Goal: Information Seeking & Learning: Learn about a topic

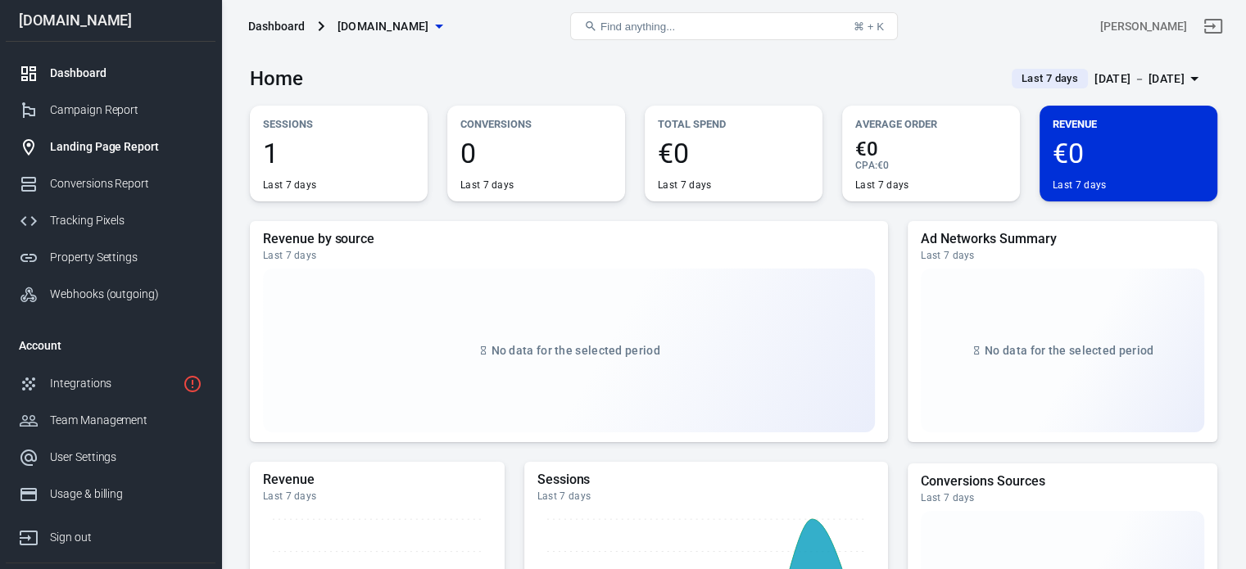
click at [128, 157] on link "Landing Page Report" at bounding box center [111, 147] width 210 height 37
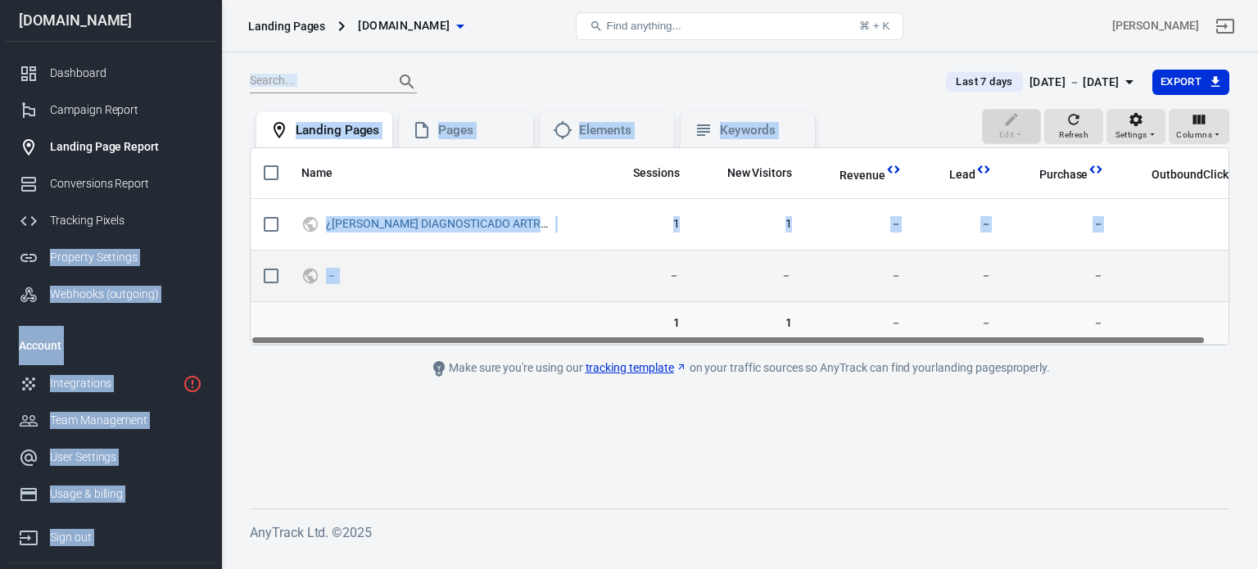
click at [416, 300] on div "Landing Pages velvee.net Find anything... ⌘ + K Juan Usera velvee.net Dashboard…" at bounding box center [629, 302] width 1258 height 500
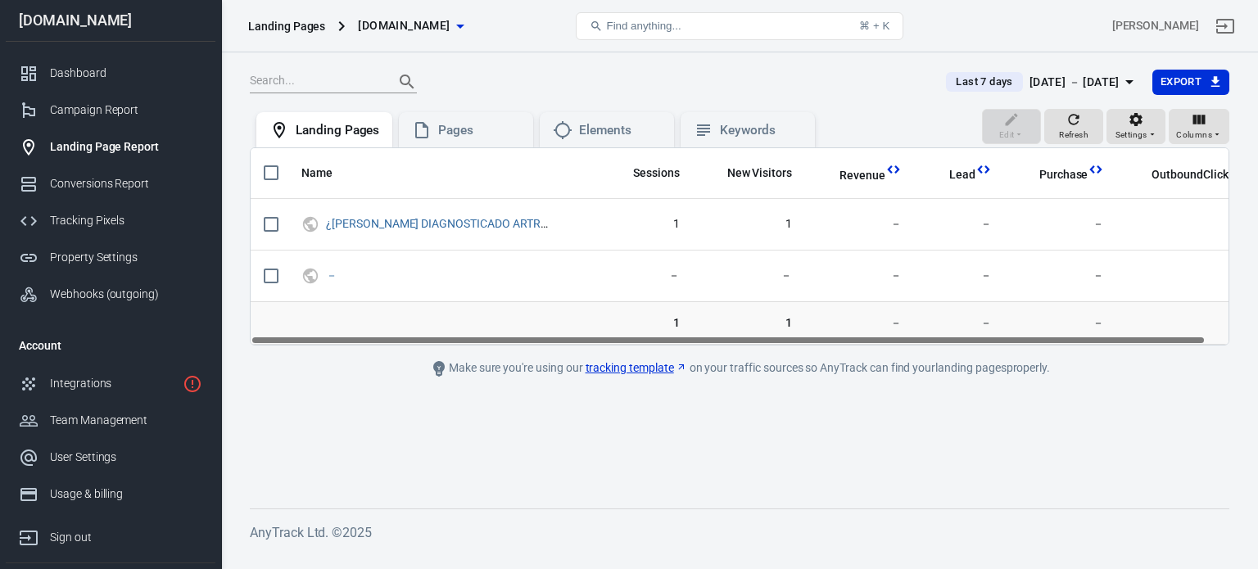
click at [469, 452] on main "Last 7 days Sep 30 － Oct 6, 2025 Export Edit Refresh Settings Columns Landing P…" at bounding box center [740, 276] width 980 height 414
drag, startPoint x: 440, startPoint y: 127, endPoint x: 450, endPoint y: 144, distance: 19.8
click at [450, 144] on div "Pages" at bounding box center [466, 130] width 134 height 36
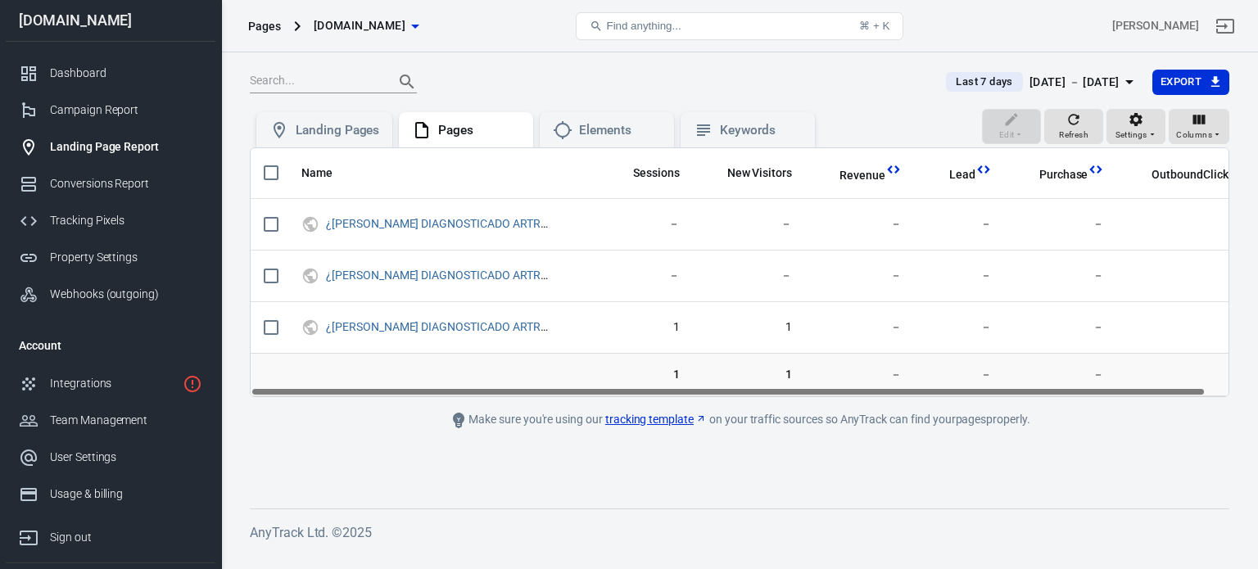
click at [609, 104] on div "Last 7 days Sep 30 － Oct 6, 2025 Export" at bounding box center [740, 89] width 980 height 40
click at [606, 122] on div "Elements" at bounding box center [620, 130] width 82 height 17
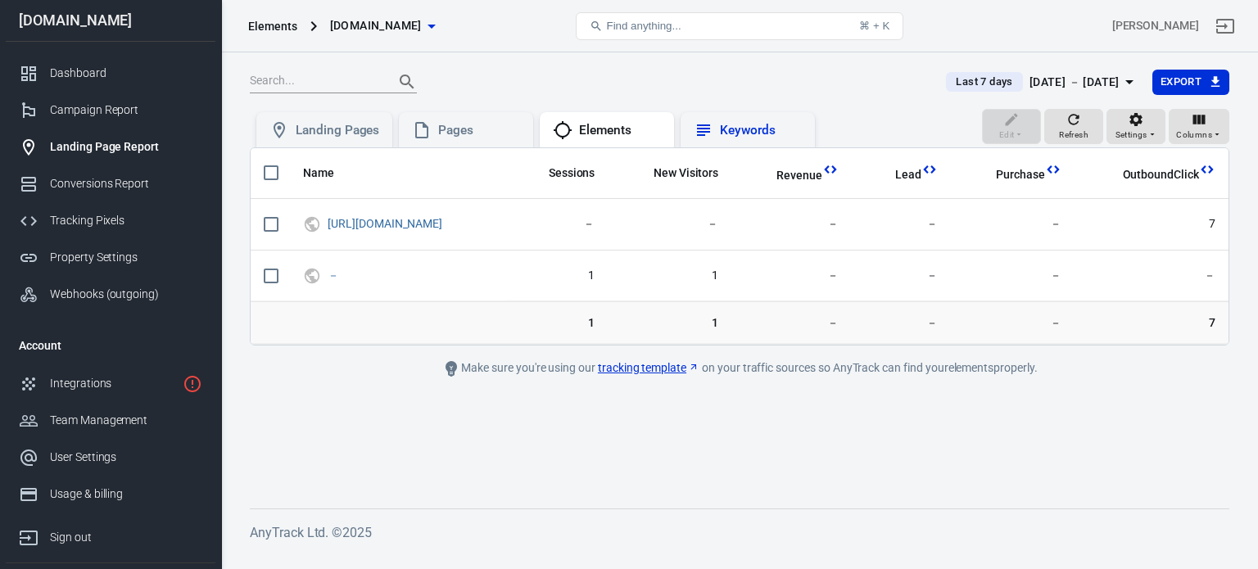
click at [731, 137] on div "Keywords" at bounding box center [761, 130] width 82 height 17
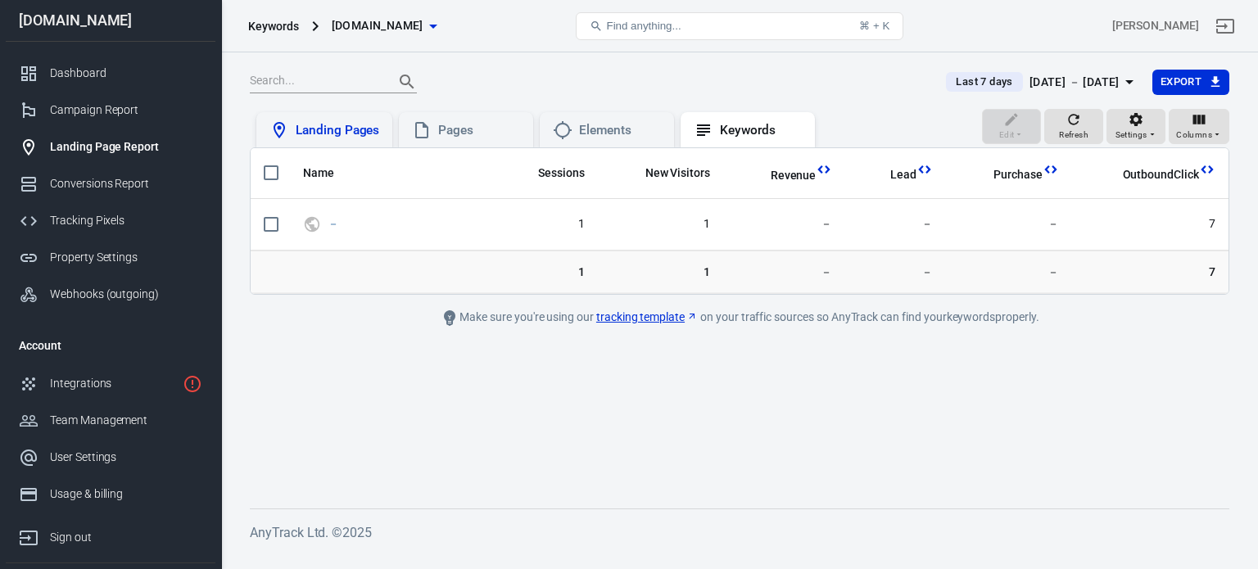
click at [329, 124] on div "Landing Pages" at bounding box center [338, 130] width 84 height 17
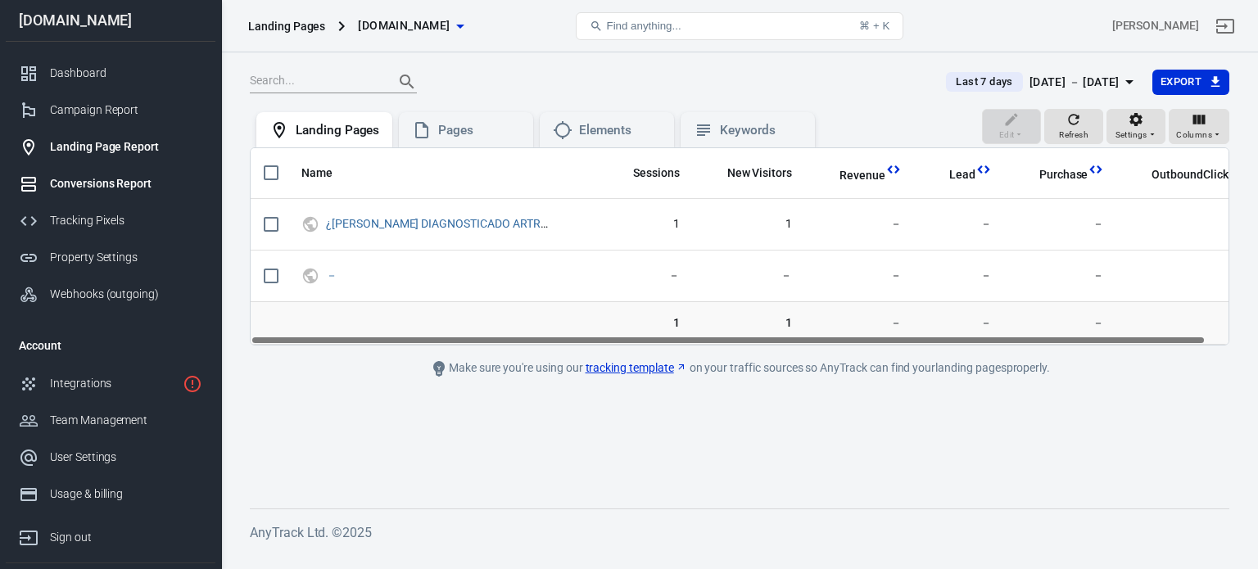
click at [115, 185] on div "Conversions Report" at bounding box center [126, 183] width 152 height 17
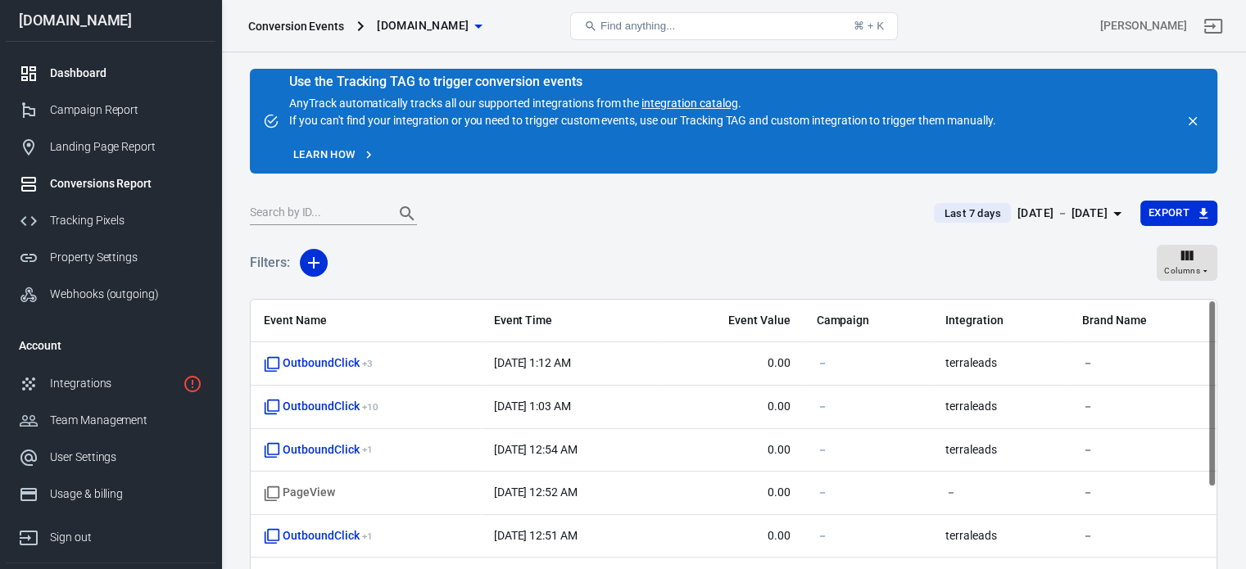
click at [128, 65] on div "Dashboard" at bounding box center [126, 73] width 152 height 17
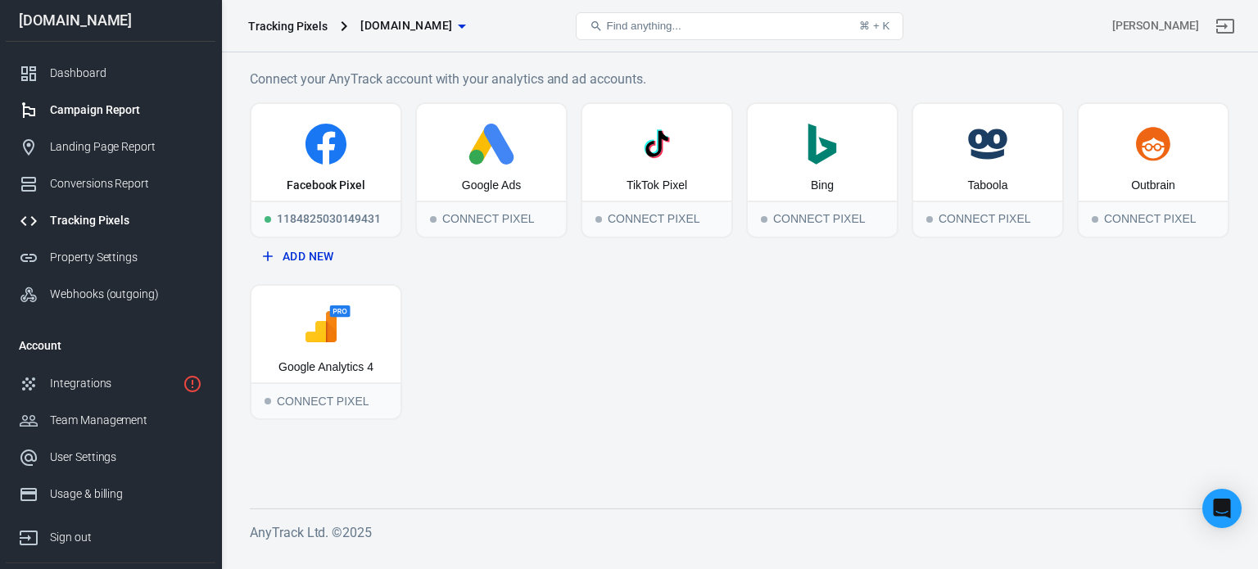
click at [104, 120] on link "Campaign Report" at bounding box center [111, 110] width 210 height 37
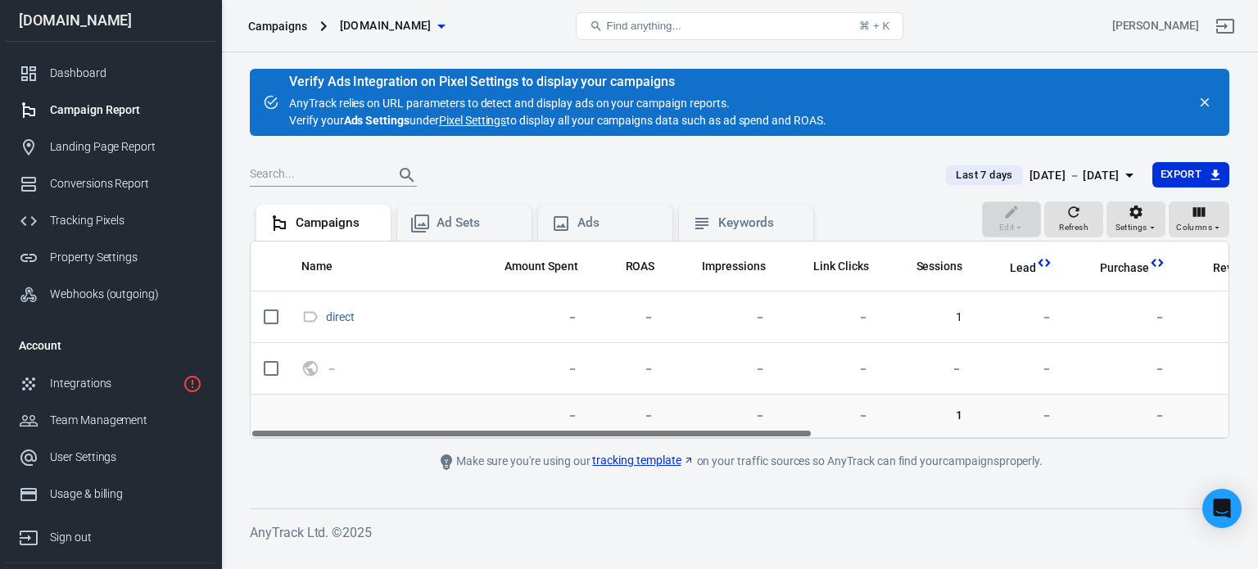
click at [136, 114] on div "Campaign Report" at bounding box center [126, 110] width 152 height 17
click at [81, 78] on div "Dashboard" at bounding box center [126, 73] width 152 height 17
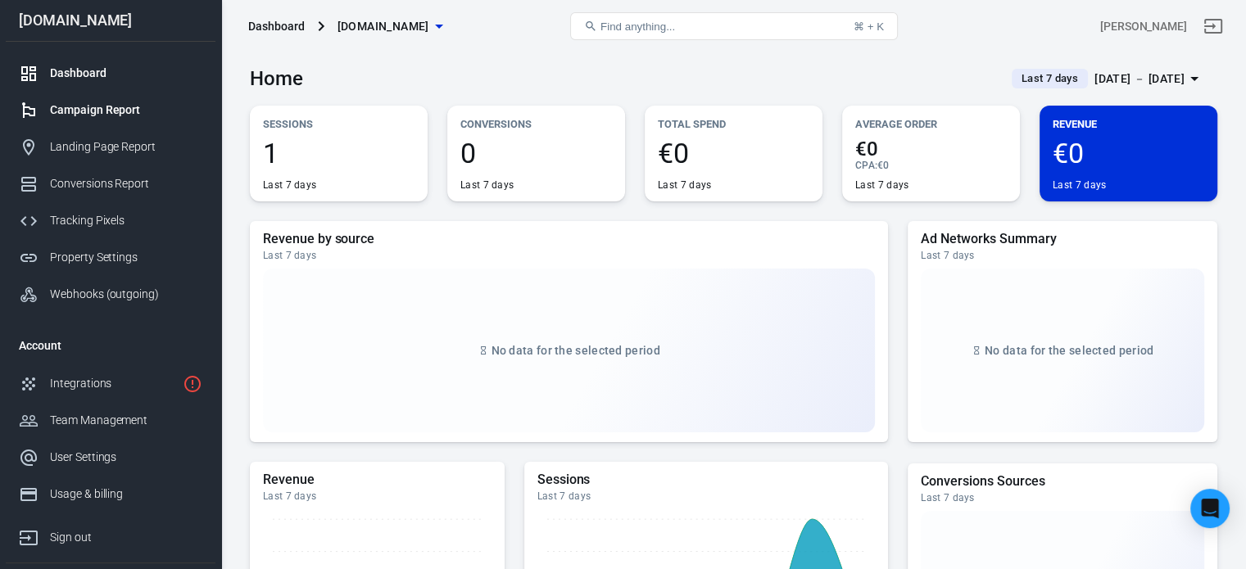
click at [106, 116] on div "Campaign Report" at bounding box center [126, 110] width 152 height 17
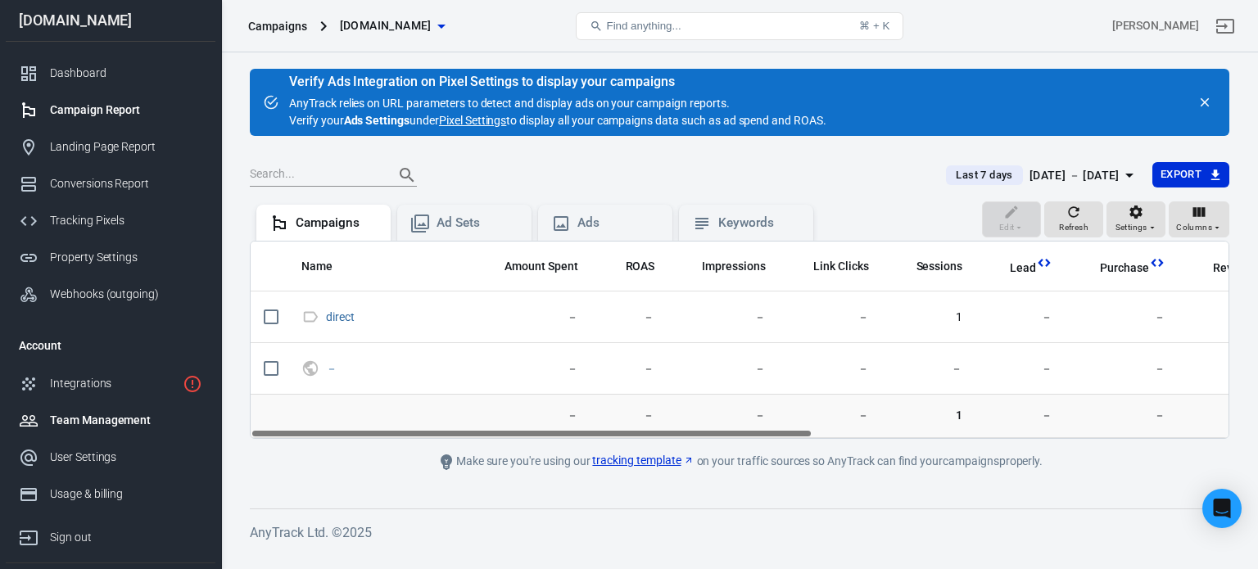
click at [98, 402] on link "Team Management" at bounding box center [111, 420] width 210 height 37
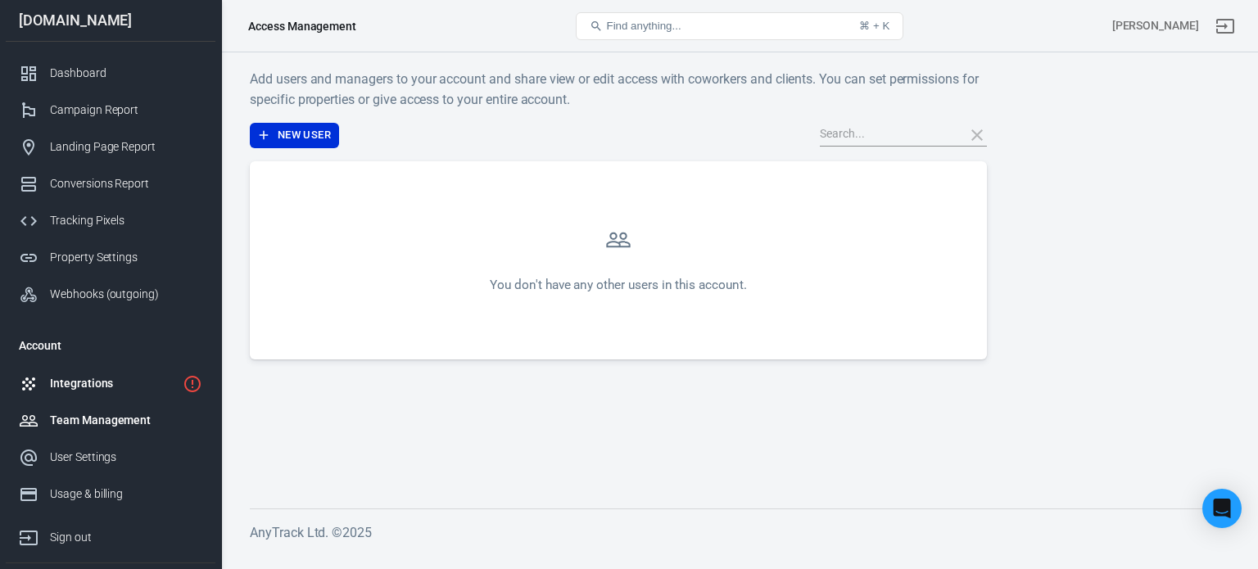
click at [111, 392] on link "Integrations" at bounding box center [111, 383] width 210 height 37
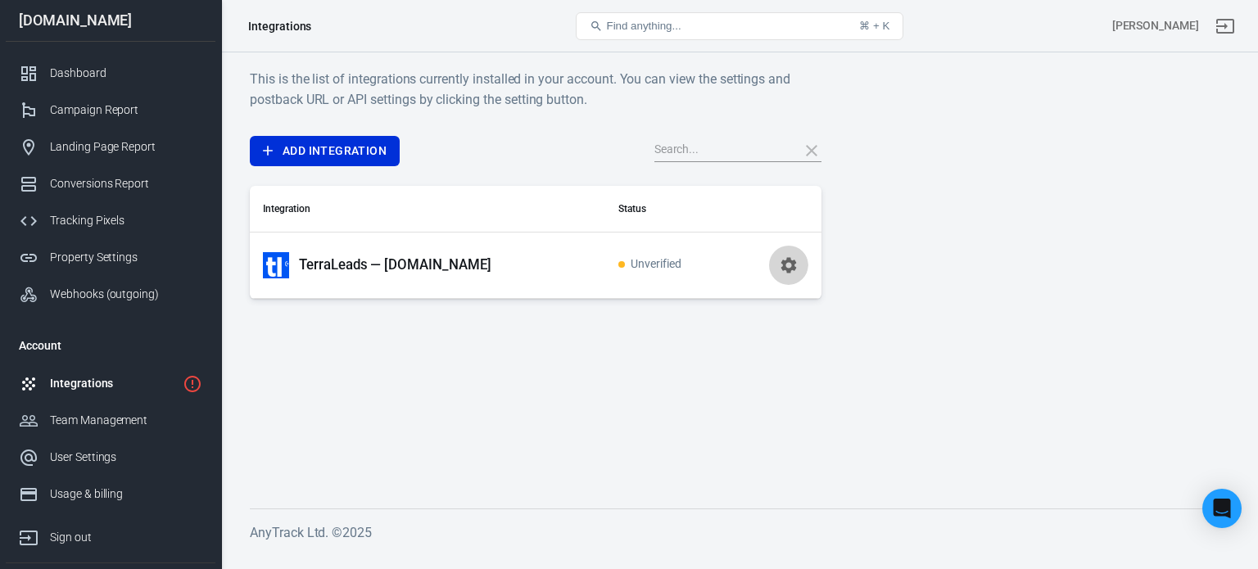
click at [785, 268] on icon "button" at bounding box center [789, 265] width 16 height 16
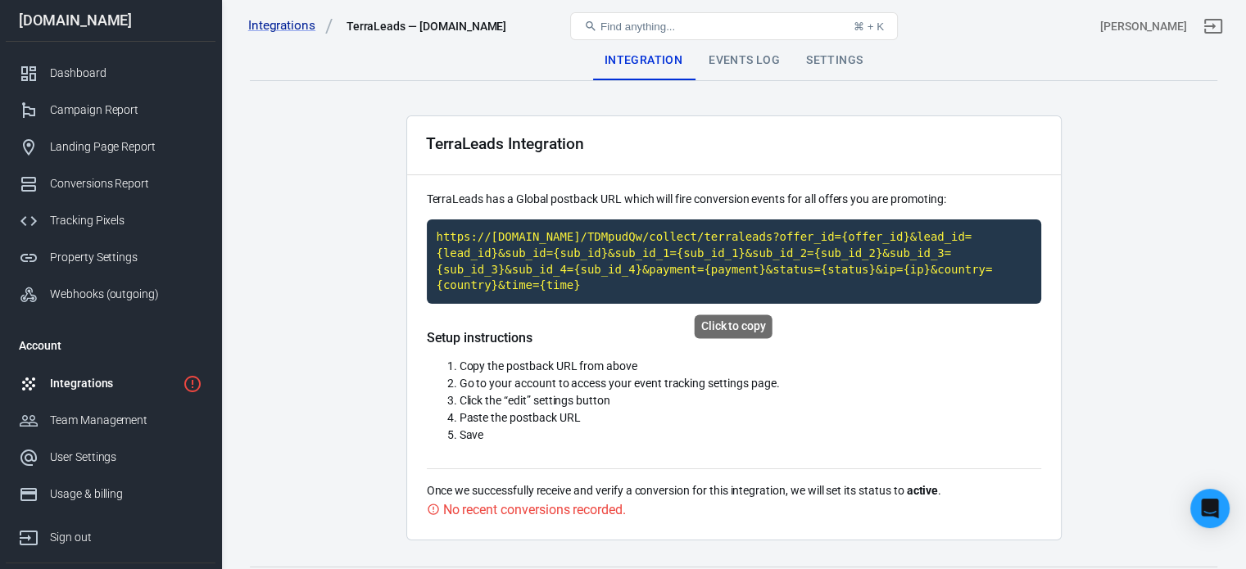
click at [800, 262] on code "https://t1.anytrack.io/TDMpudQw/collect/terraleads?offer_id={offer_id}&lead_id=…" at bounding box center [734, 262] width 614 height 84
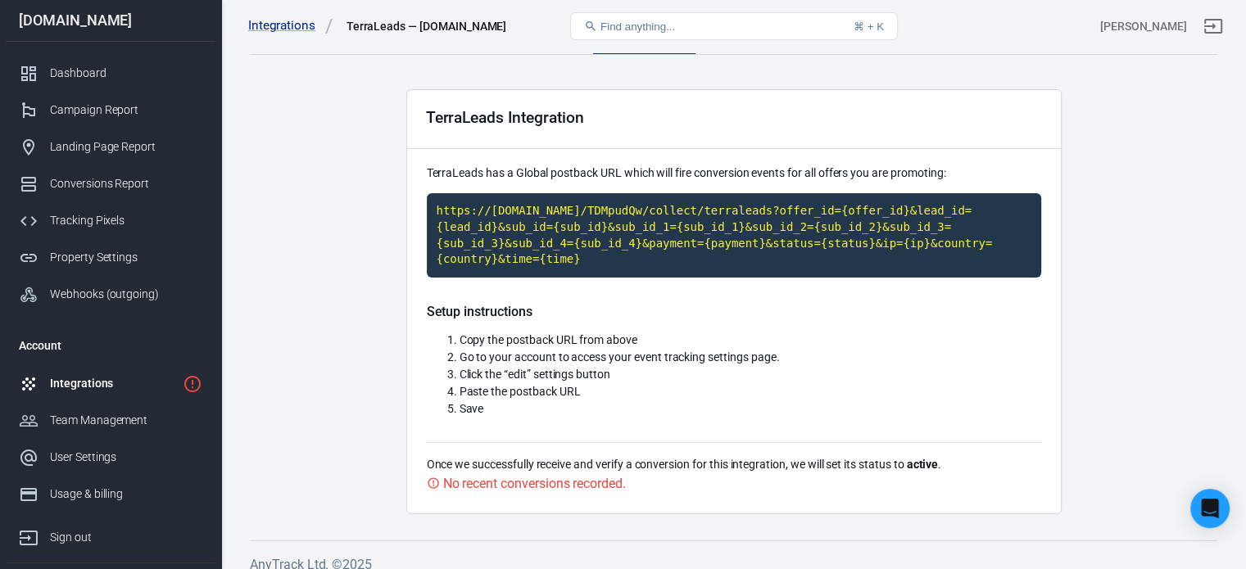
scroll to position [40, 0]
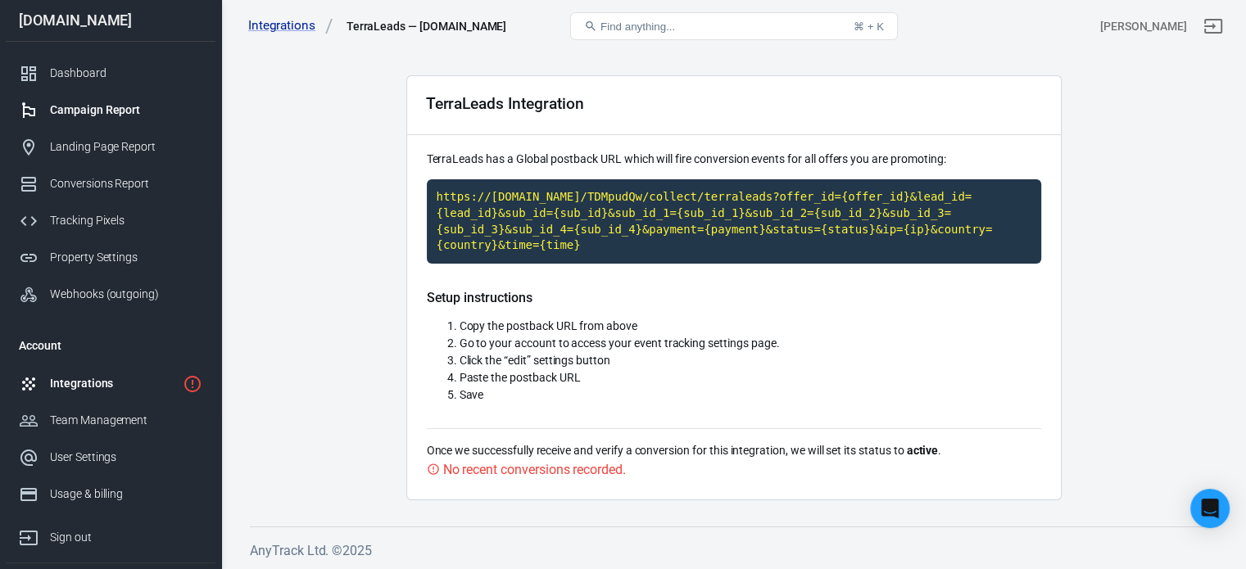
click at [65, 116] on div "Campaign Report" at bounding box center [126, 110] width 152 height 17
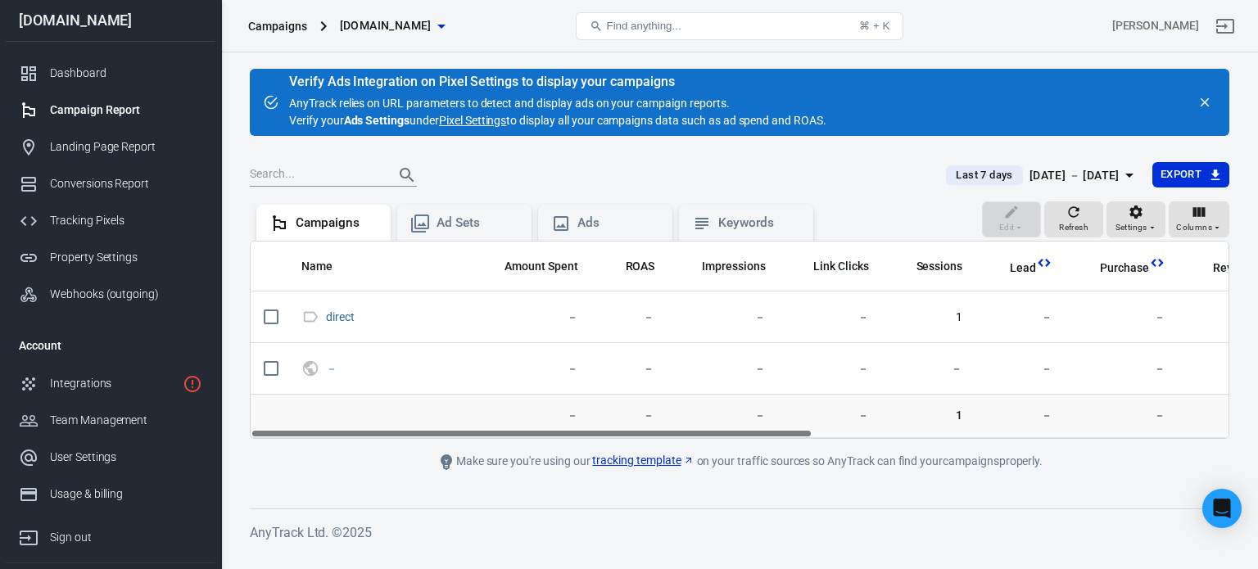
click at [648, 460] on link "tracking template" at bounding box center [643, 460] width 102 height 17
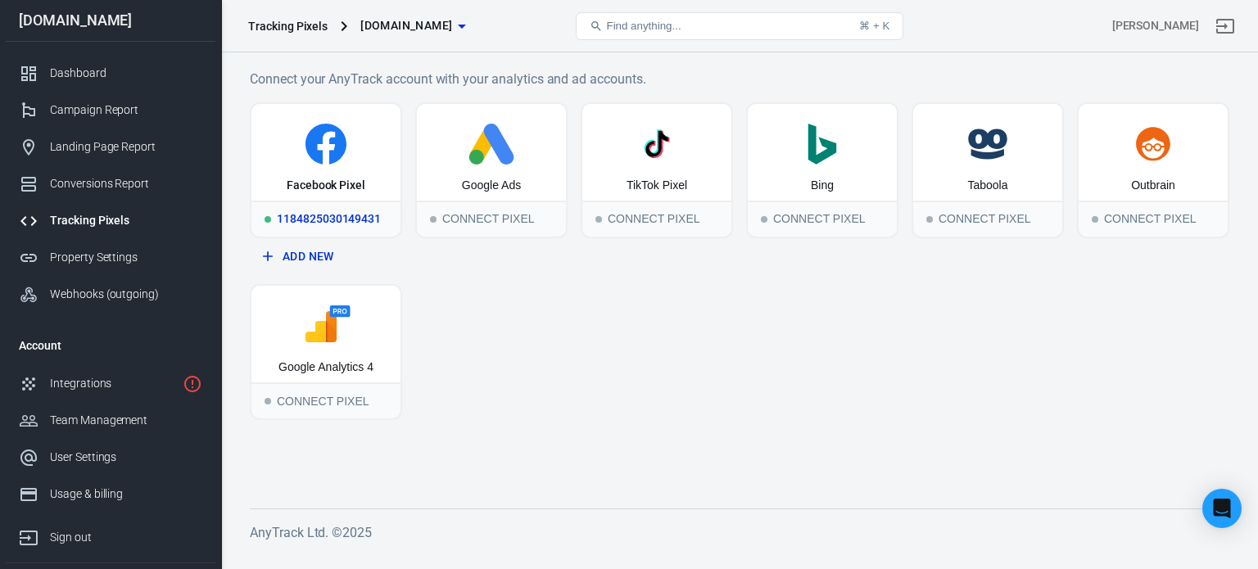
click at [354, 141] on icon at bounding box center [326, 144] width 136 height 41
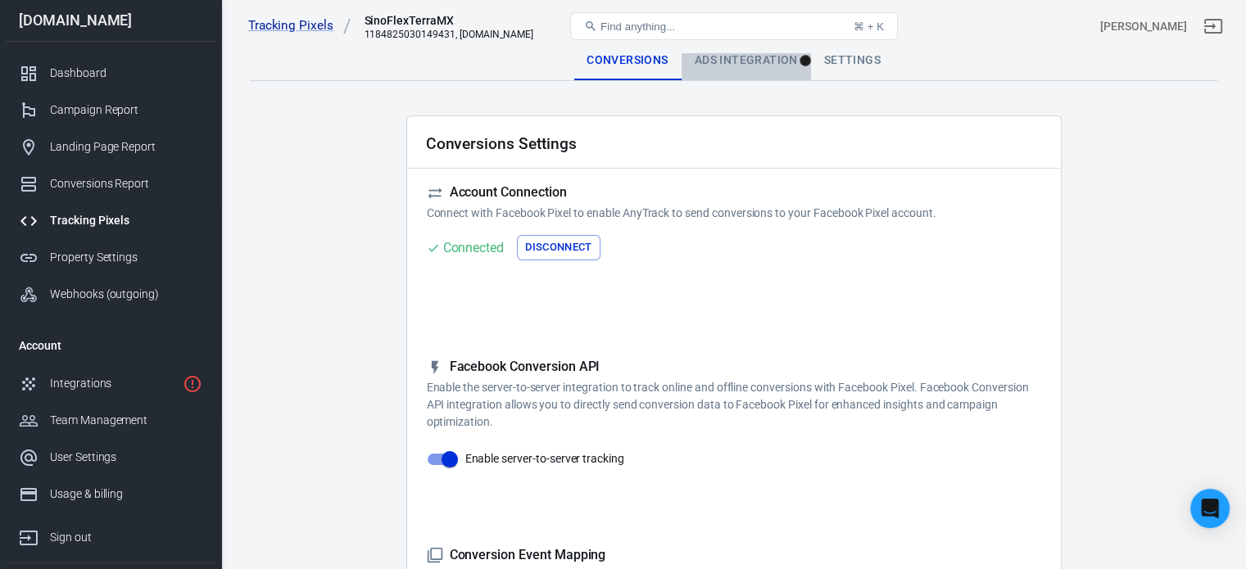
click at [748, 63] on div "Ads Integration" at bounding box center [745, 60] width 129 height 39
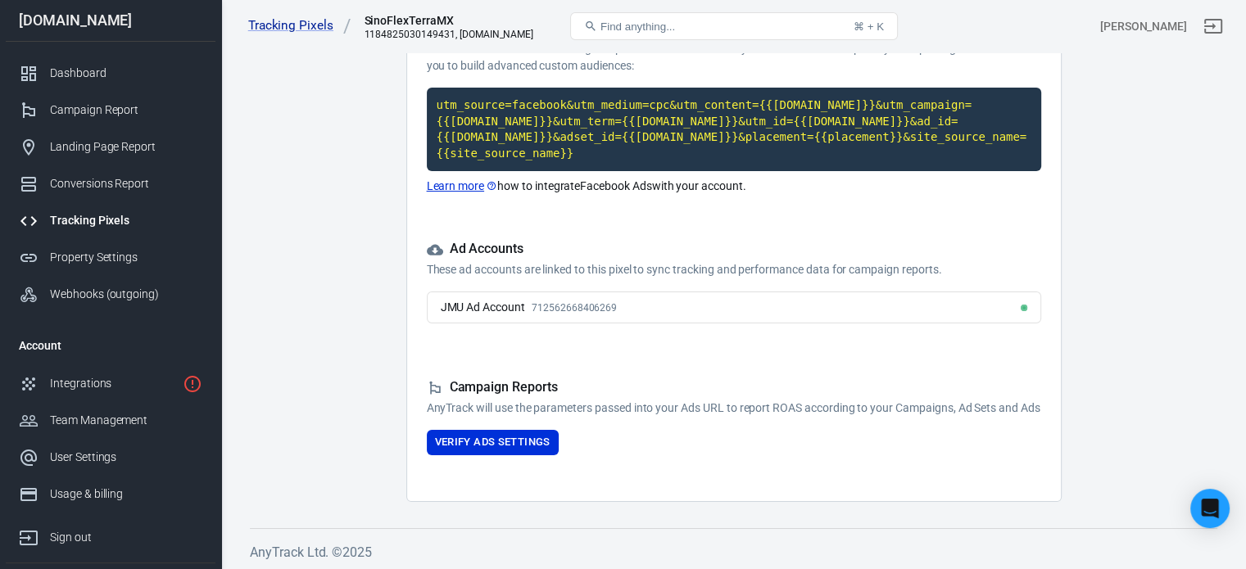
scroll to position [179, 0]
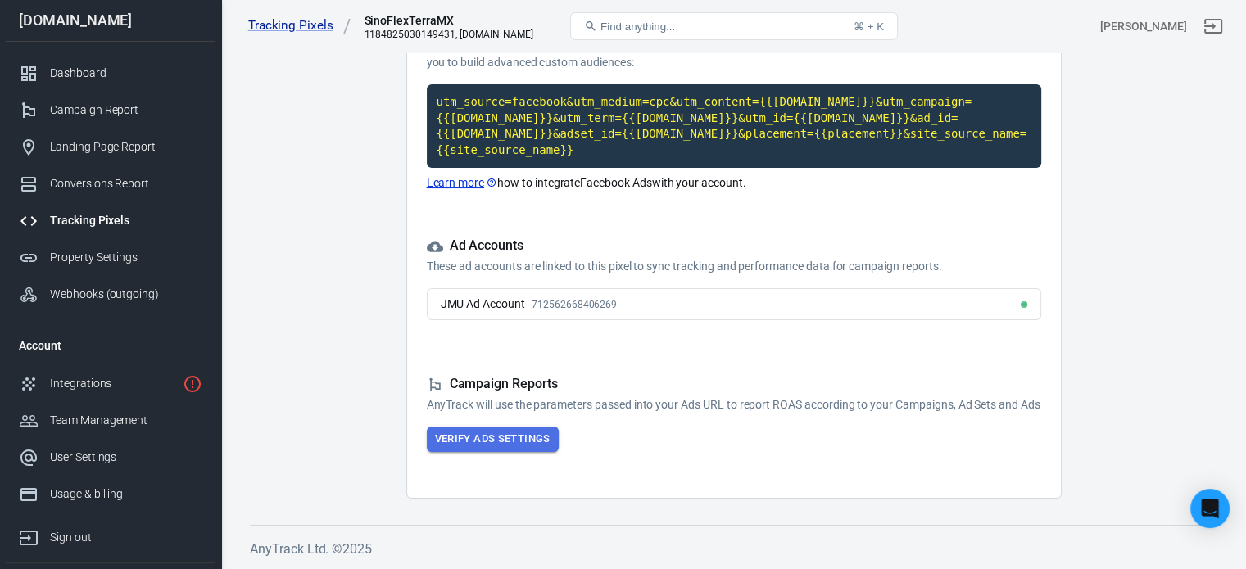
click at [538, 444] on button "Verify Ads Settings" at bounding box center [493, 439] width 132 height 25
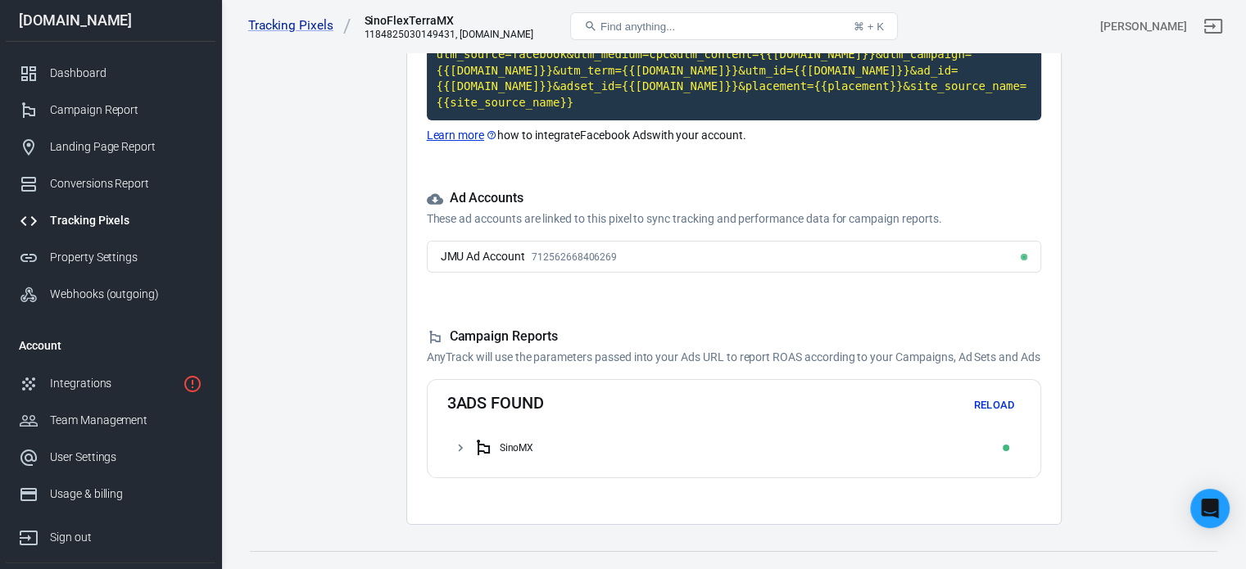
scroll to position [252, 0]
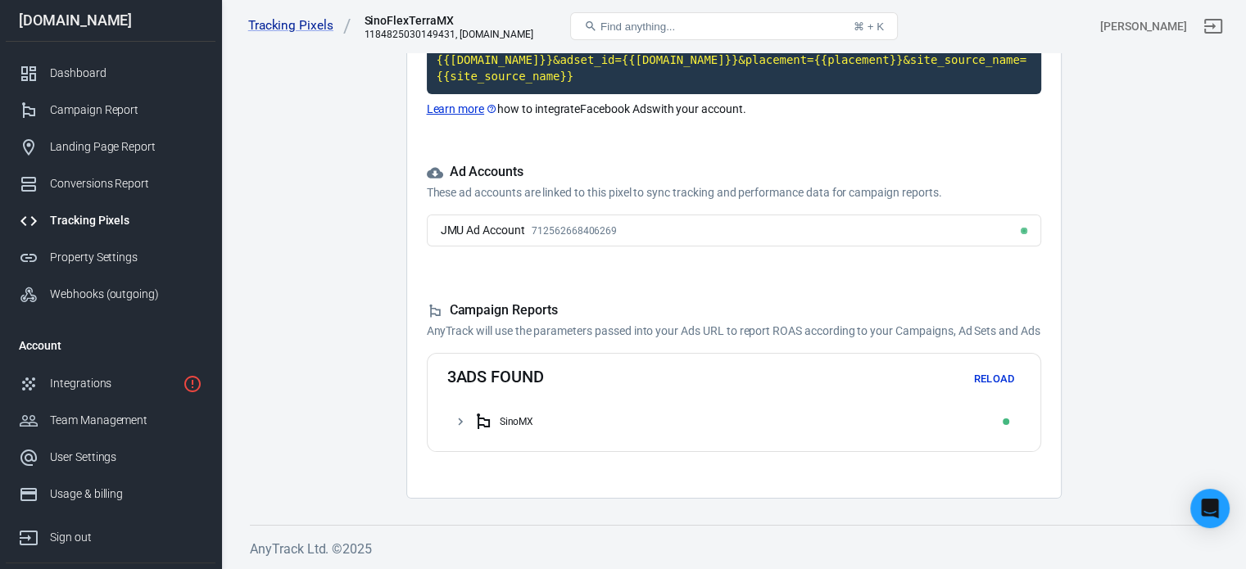
click at [1003, 389] on button "Reload" at bounding box center [994, 379] width 52 height 25
click at [551, 419] on div "SinoMX" at bounding box center [743, 422] width 541 height 26
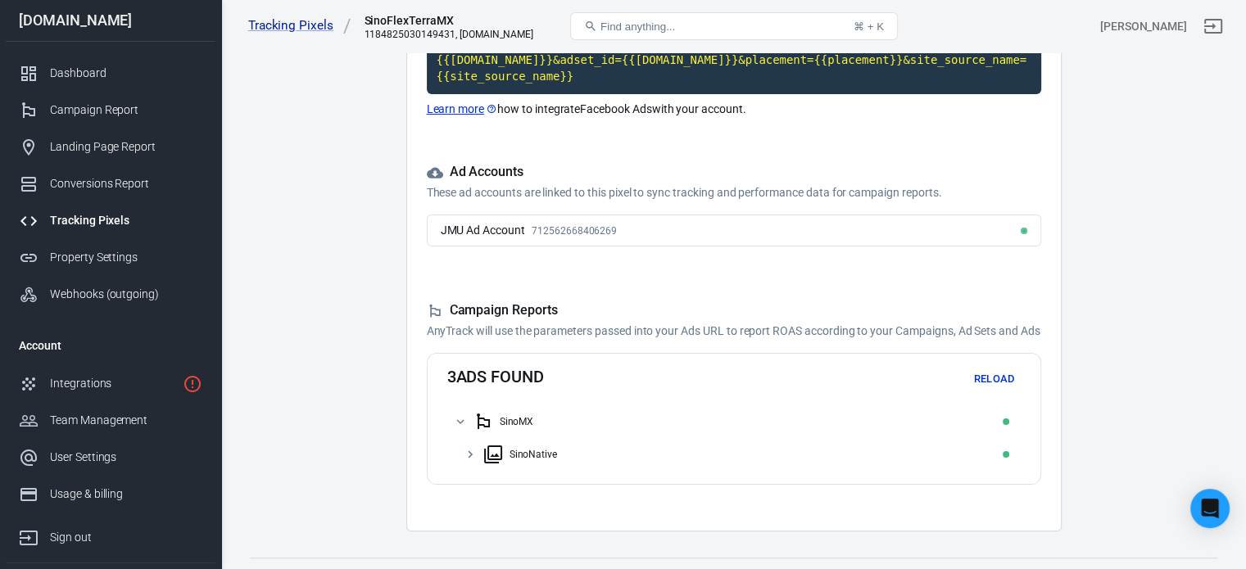
click at [545, 445] on div "SinoNative" at bounding box center [748, 454] width 531 height 26
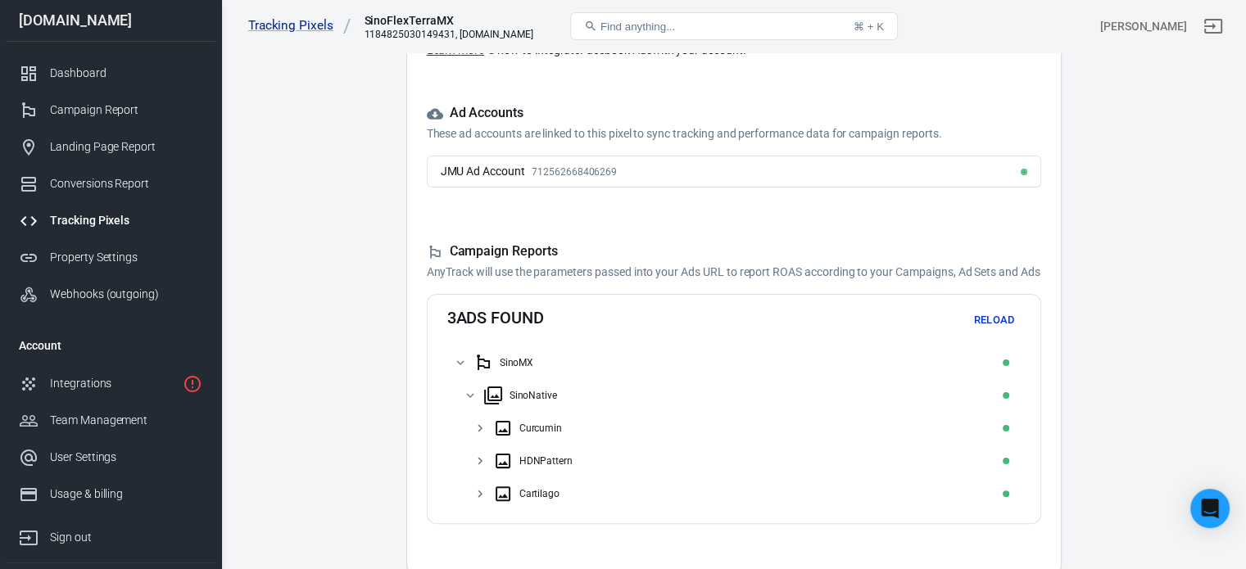
scroll to position [383, 0]
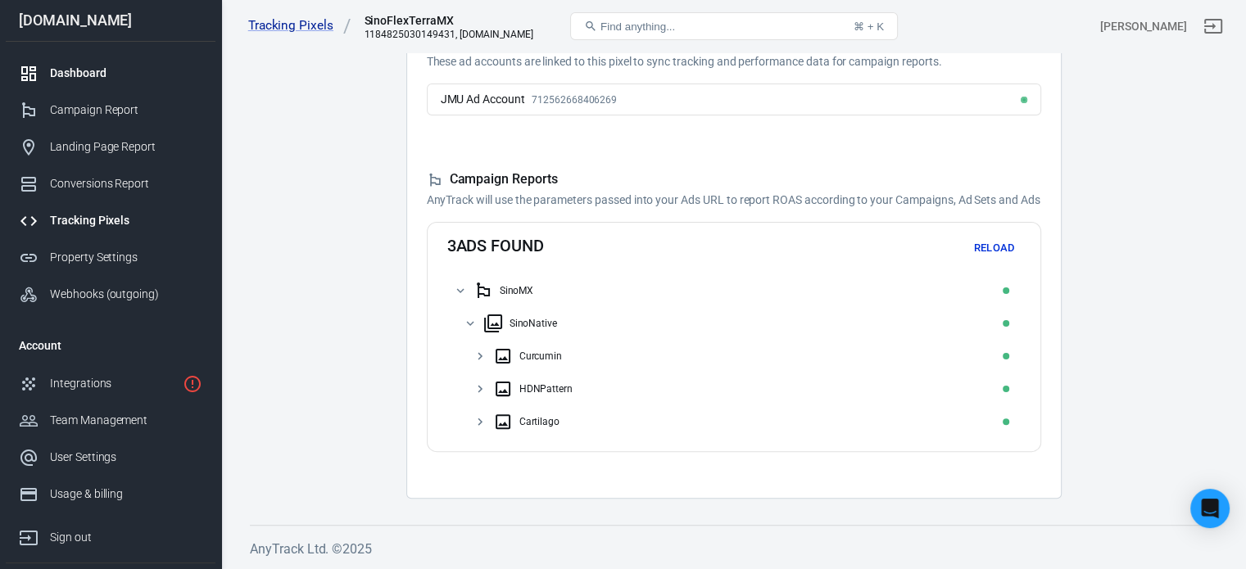
click at [115, 81] on link "Dashboard" at bounding box center [111, 73] width 210 height 37
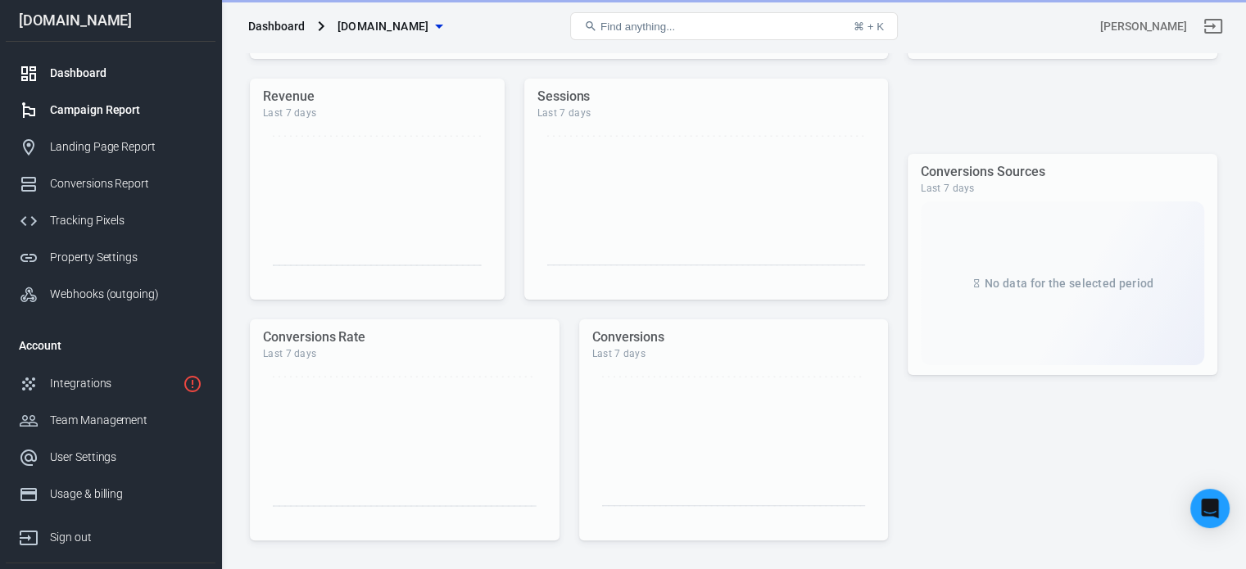
click at [113, 99] on link "Campaign Report" at bounding box center [111, 110] width 210 height 37
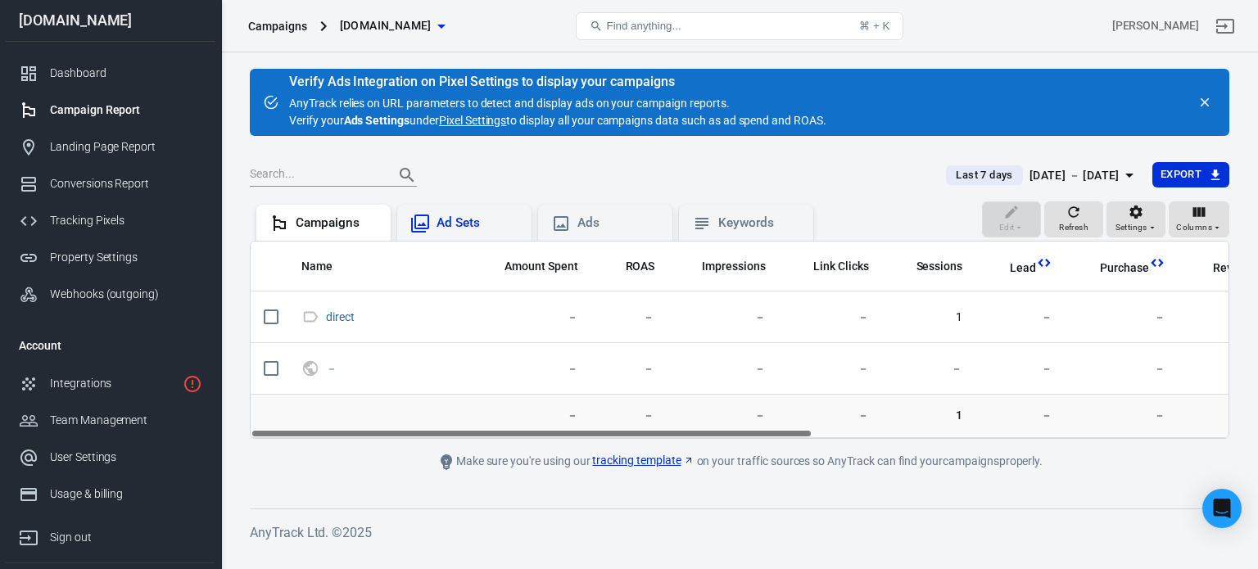
click at [446, 220] on div "Ad Sets" at bounding box center [478, 223] width 82 height 17
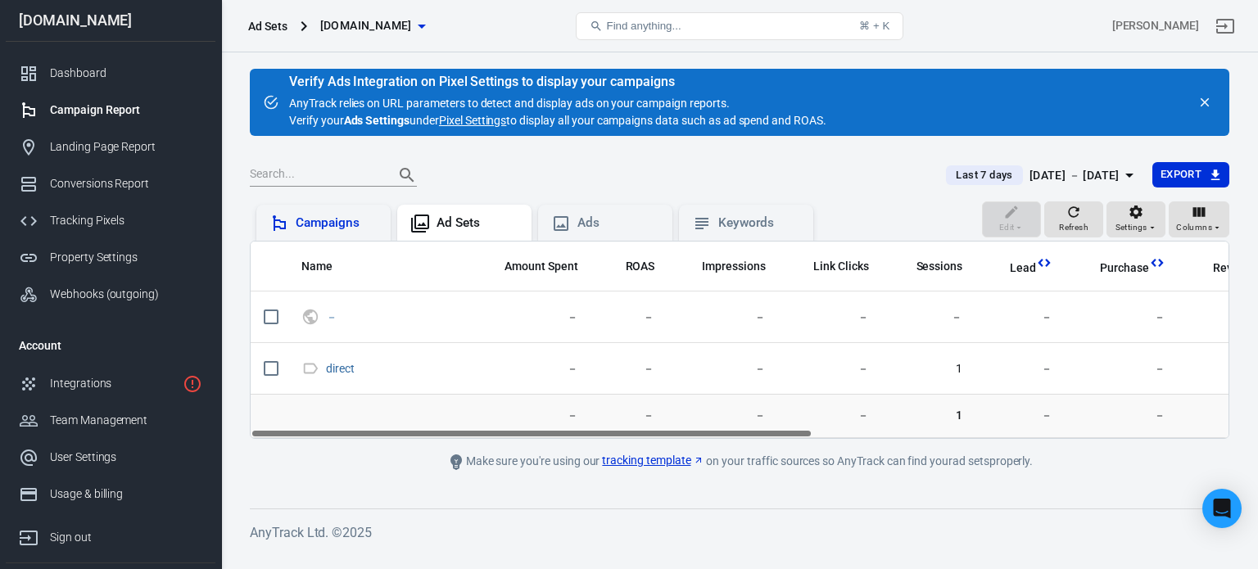
click at [347, 225] on div "Campaigns" at bounding box center [337, 223] width 82 height 17
click at [482, 125] on link "Pixel Settings" at bounding box center [472, 120] width 67 height 17
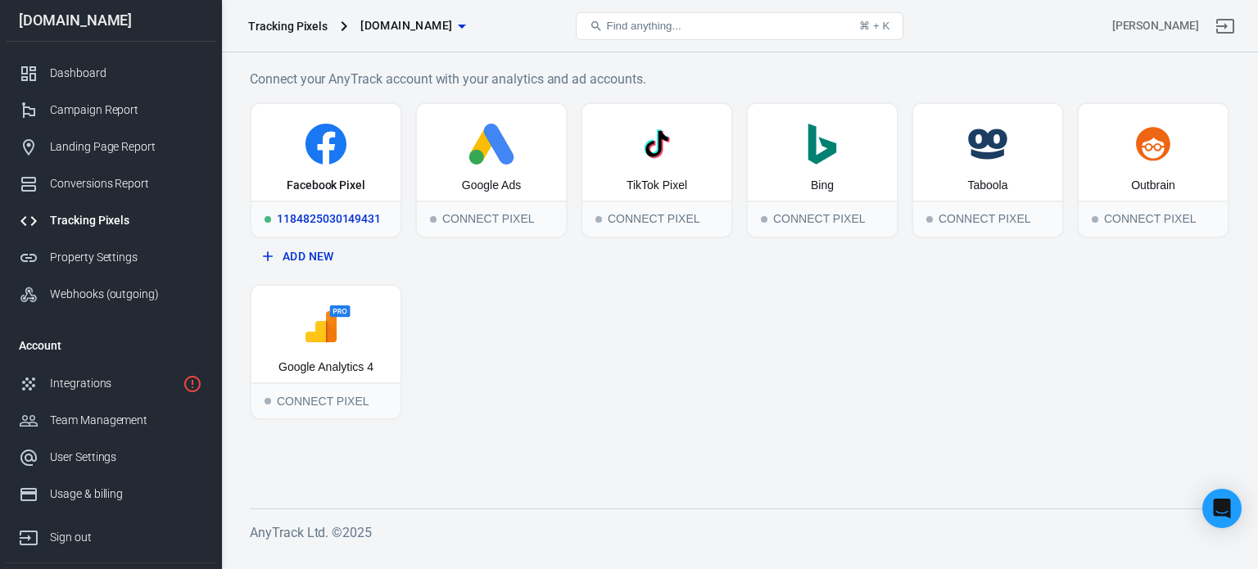
click at [373, 163] on icon at bounding box center [326, 144] width 136 height 41
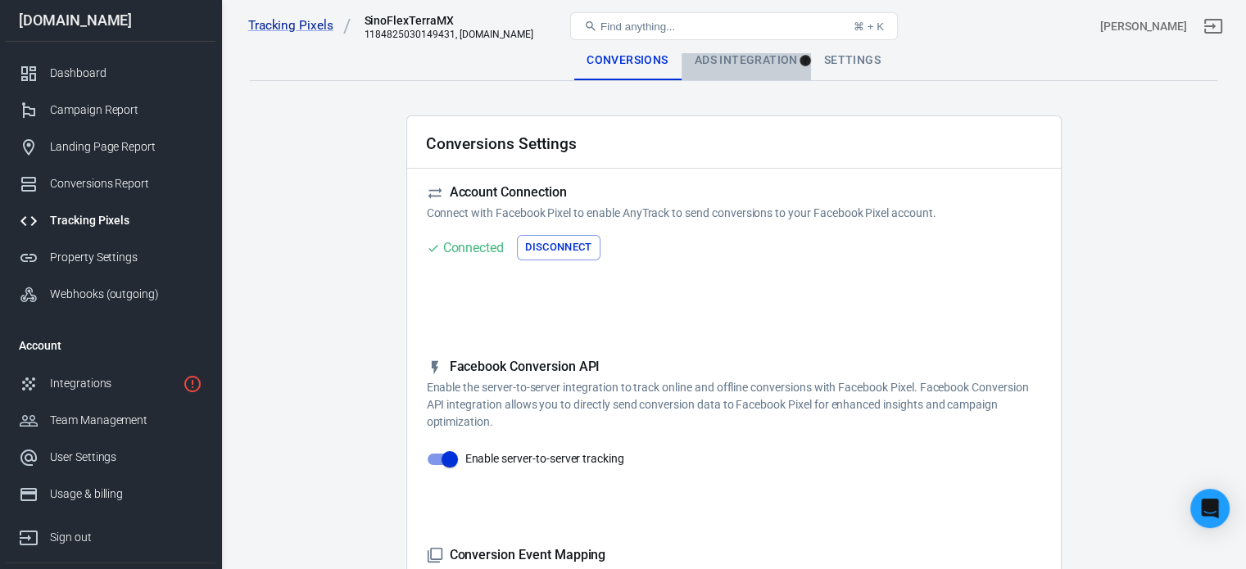
click at [720, 75] on div "Ads Integration" at bounding box center [745, 60] width 129 height 39
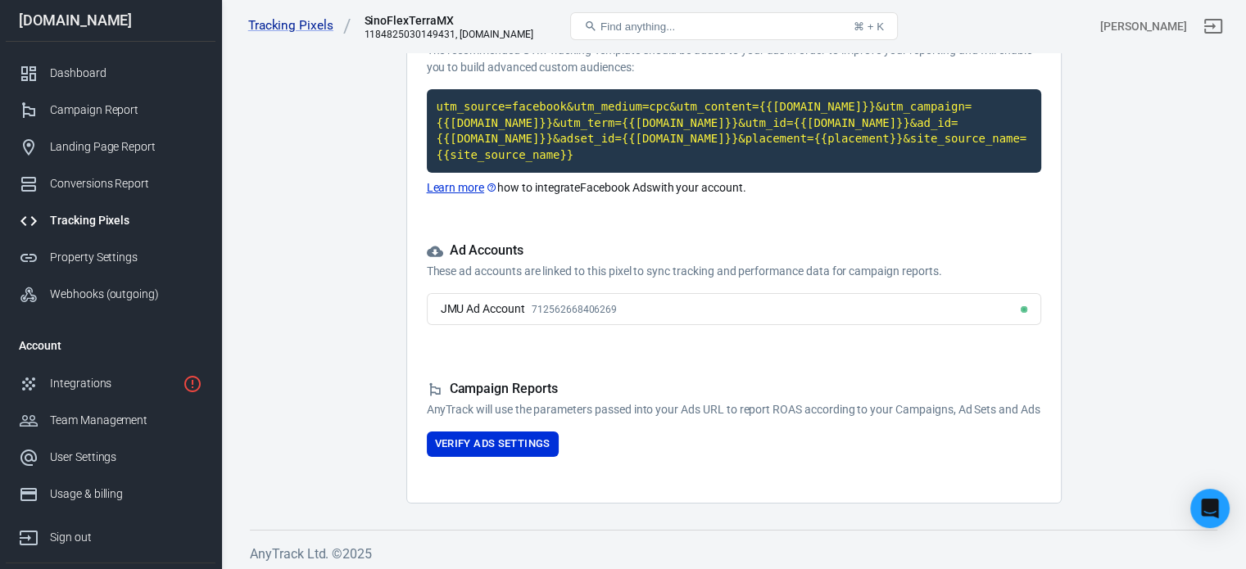
scroll to position [179, 0]
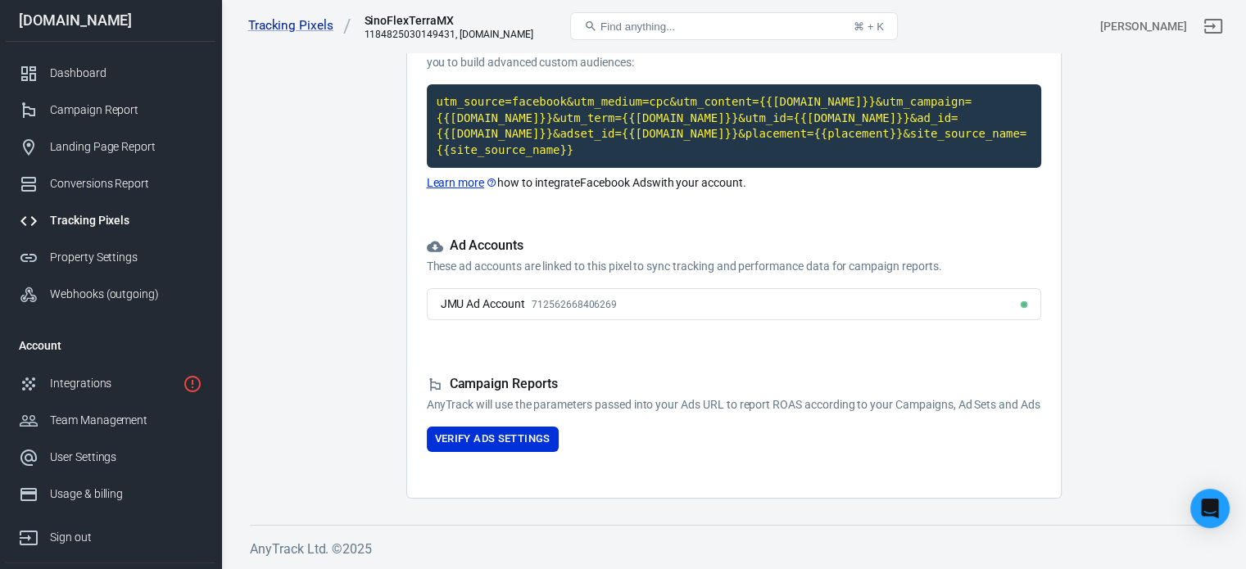
click at [500, 422] on div "Campaign Reports AnyTrack will use the parameters passed into your Ads URL to r…" at bounding box center [734, 414] width 614 height 76
click at [495, 438] on button "Verify Ads Settings" at bounding box center [493, 439] width 132 height 25
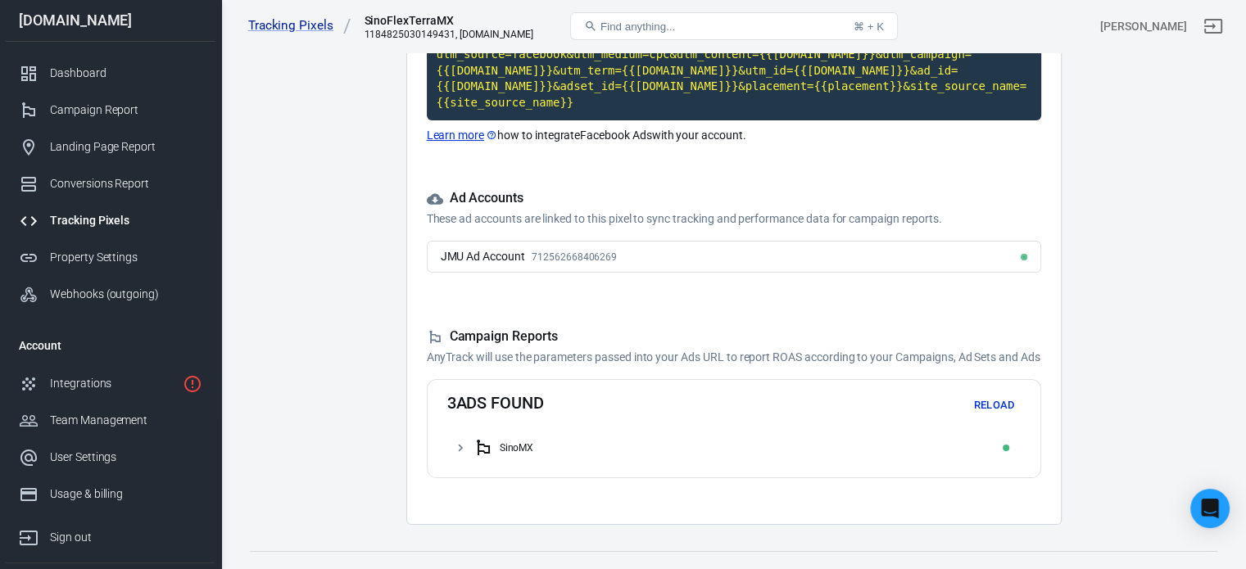
scroll to position [252, 0]
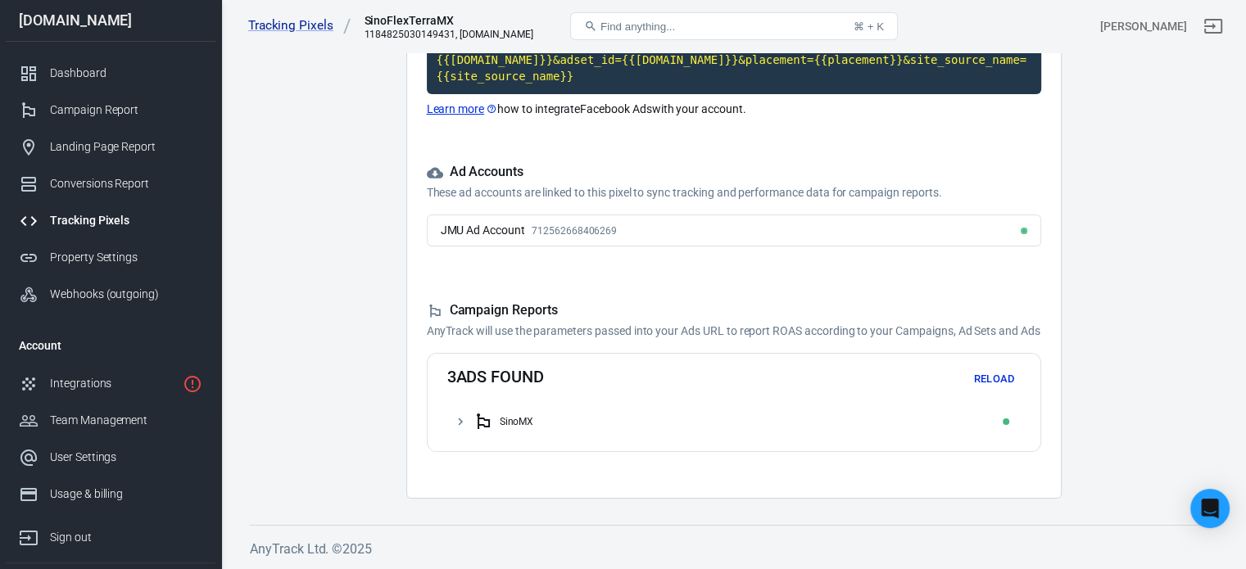
click at [491, 414] on icon at bounding box center [483, 422] width 20 height 20
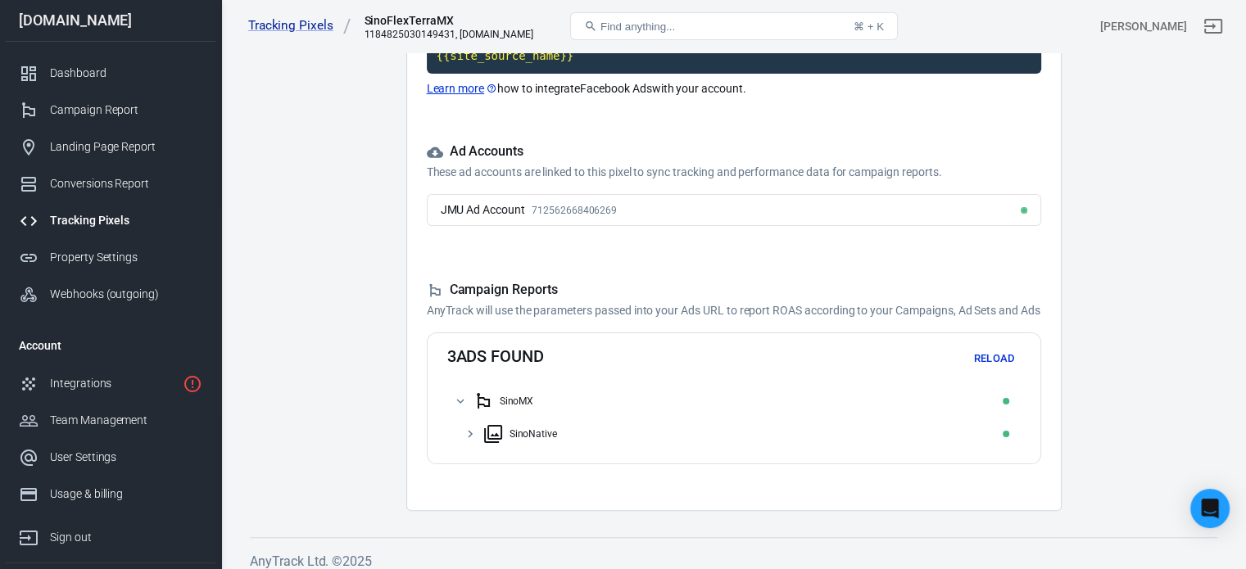
scroll to position [285, 0]
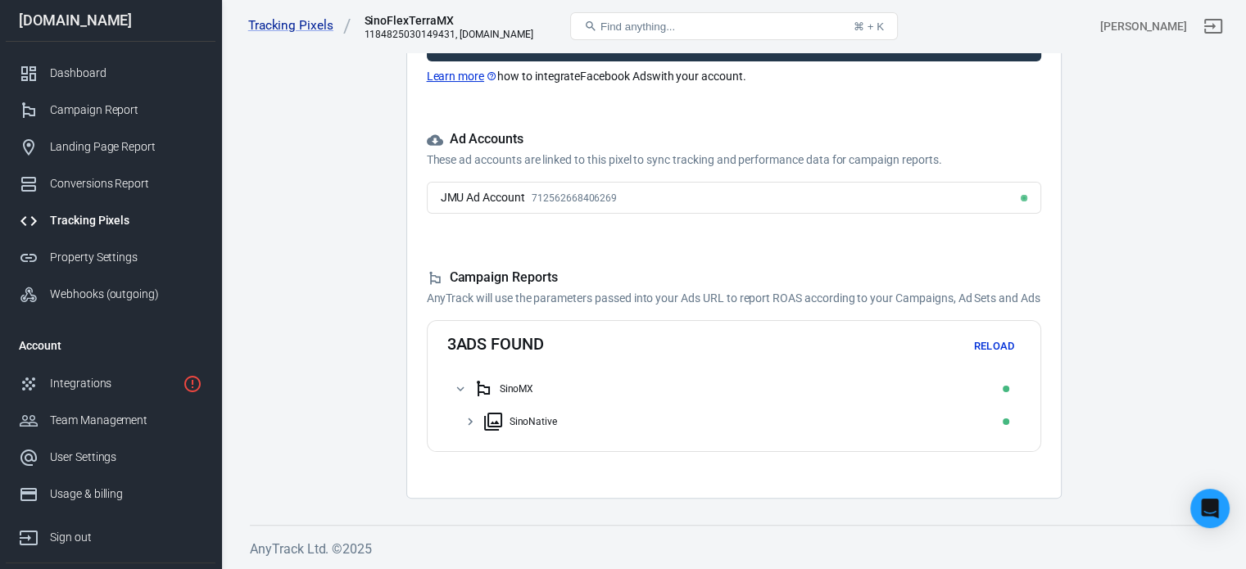
click at [531, 426] on div "SinoNative" at bounding box center [533, 421] width 48 height 11
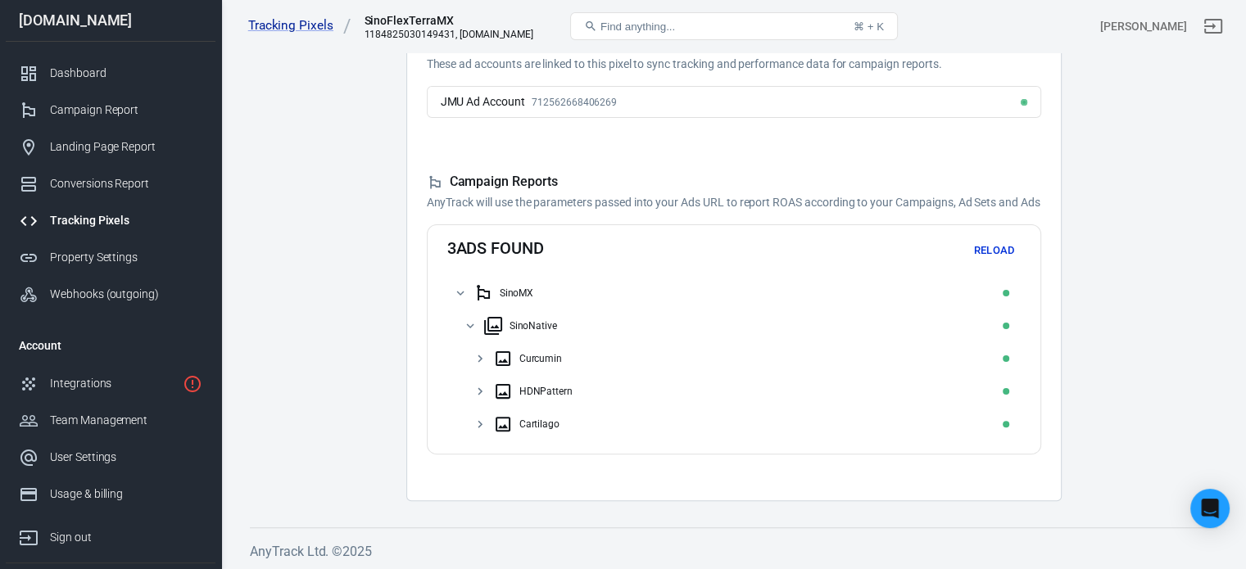
scroll to position [383, 0]
